Goal: Task Accomplishment & Management: Manage account settings

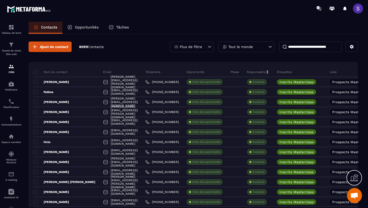
click at [153, 47] on div "Ajout de contact 8099 Contacts Plus de filtre Tout le monde" at bounding box center [193, 47] width 329 height 11
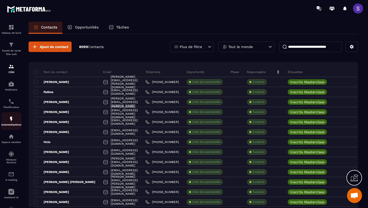
click at [13, 123] on div "Automatisations" at bounding box center [11, 121] width 20 height 10
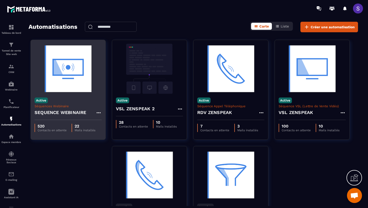
click at [73, 95] on div "Active Séquences Webinaire SEQUENCE WEBINAIRE" at bounding box center [68, 107] width 75 height 26
click at [76, 81] on img at bounding box center [68, 69] width 67 height 50
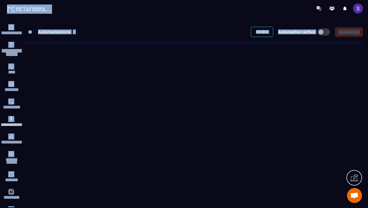
type input "**********"
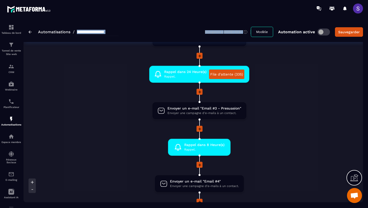
scroll to position [216, 0]
